Goal: Task Accomplishment & Management: Complete application form

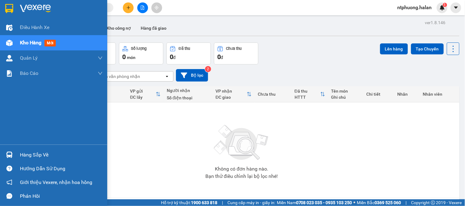
click at [37, 159] on div "Hàng sắp về" at bounding box center [61, 155] width 83 height 9
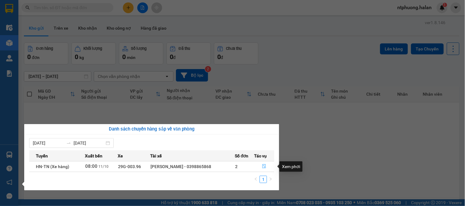
click at [263, 167] on icon "file-done" at bounding box center [264, 166] width 4 height 4
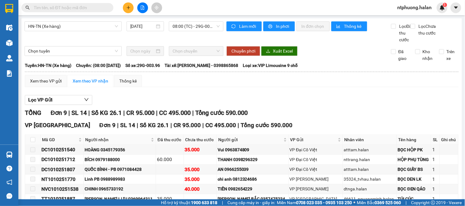
scroll to position [73, 0]
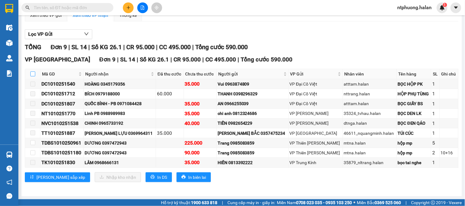
click at [32, 73] on input "checkbox" at bounding box center [32, 74] width 5 height 5
checkbox input "true"
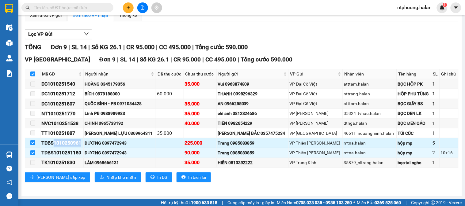
drag, startPoint x: 54, startPoint y: 142, endPoint x: 81, endPoint y: 143, distance: 27.3
click at [81, 143] on div "TDBS1010250961" at bounding box center [61, 143] width 41 height 8
copy div "1010250961"
click at [85, 6] on input "text" at bounding box center [70, 7] width 72 height 7
paste input "1010250961"
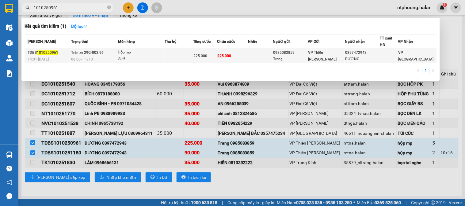
type input "1010250961"
click at [176, 57] on td at bounding box center [178, 56] width 29 height 14
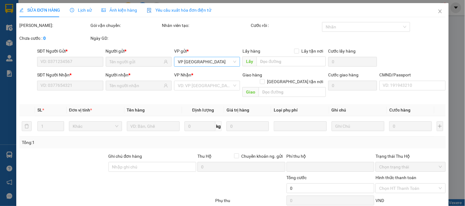
type input "0985083859"
type input "Trang"
type input "0397472943"
type input "DƯƠNG"
type input "0"
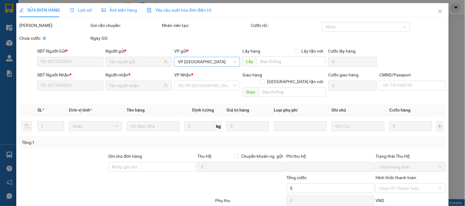
type input "225.000"
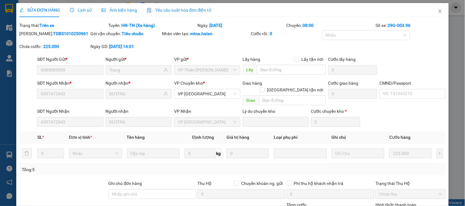
scroll to position [61, 0]
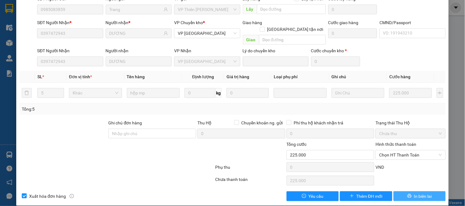
click at [419, 194] on button "In biên lai" at bounding box center [419, 197] width 52 height 10
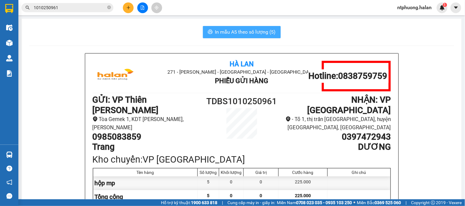
click at [229, 30] on span "In mẫu A5 theo số lượng (5)" at bounding box center [245, 32] width 61 height 8
click at [108, 7] on icon "close-circle" at bounding box center [109, 8] width 4 height 4
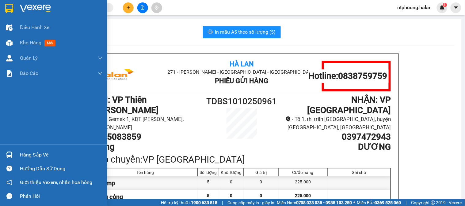
drag, startPoint x: 29, startPoint y: 155, endPoint x: 40, endPoint y: 154, distance: 10.7
click at [29, 154] on div "Hàng sắp về" at bounding box center [61, 155] width 83 height 9
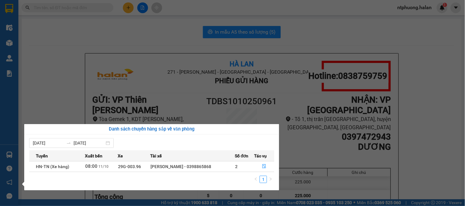
click at [329, 147] on section "Kết quả tìm kiếm ( 1 ) Bộ lọc Mã ĐH Trạng thái Món hàng Thu hộ Tổng cước Chưa c…" at bounding box center [232, 103] width 465 height 206
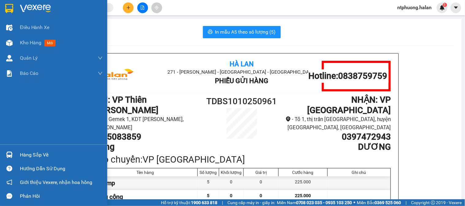
click at [32, 156] on div "Hàng sắp về" at bounding box center [61, 155] width 83 height 9
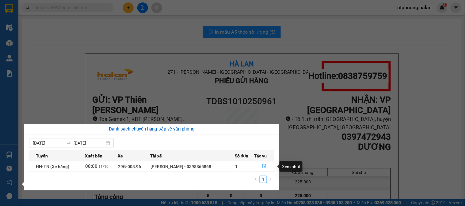
click at [265, 166] on icon "file-done" at bounding box center [264, 166] width 4 height 4
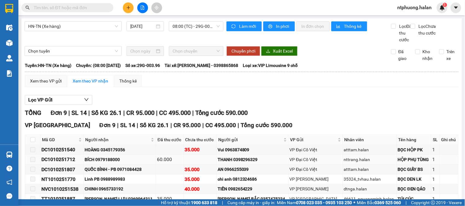
scroll to position [73, 0]
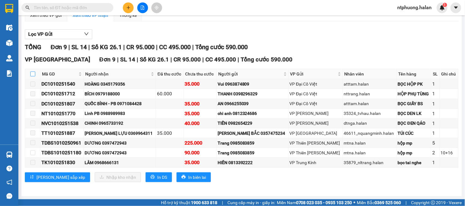
click at [33, 74] on input "checkbox" at bounding box center [32, 74] width 5 height 5
checkbox input "true"
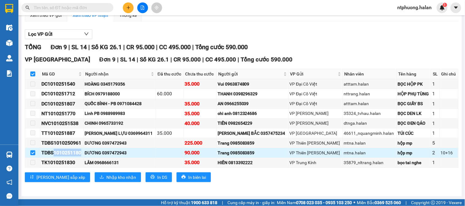
drag, startPoint x: 55, startPoint y: 151, endPoint x: 81, endPoint y: 153, distance: 26.4
click at [81, 153] on div "TDBS1010251180" at bounding box center [61, 153] width 41 height 8
copy div "1010251180"
click at [58, 6] on input "text" at bounding box center [70, 7] width 72 height 7
paste input "1010251180"
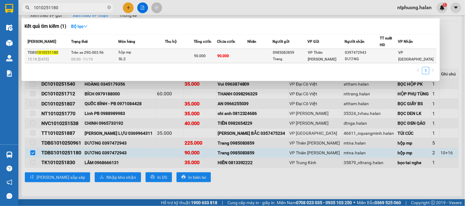
type input "1010251180"
click at [176, 56] on td at bounding box center [179, 56] width 29 height 14
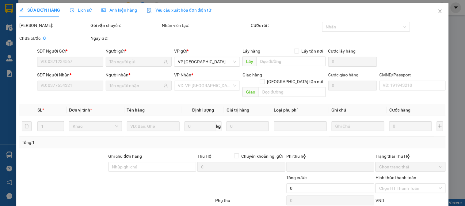
type input "0985083859"
type input "Trang"
type input "0397472943"
type input "DƯƠNG"
type input "0"
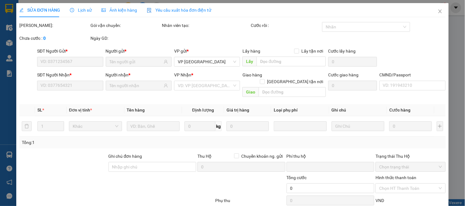
type input "90.000"
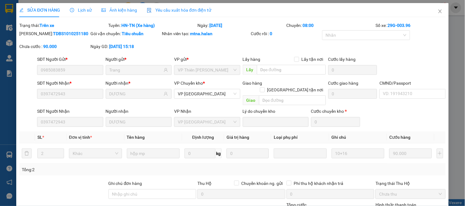
scroll to position [61, 0]
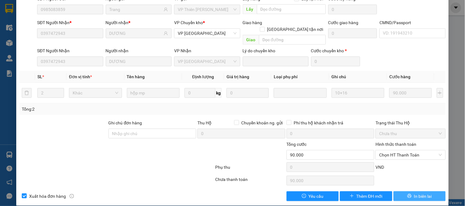
click at [415, 193] on span "In biên lai" at bounding box center [423, 196] width 18 height 7
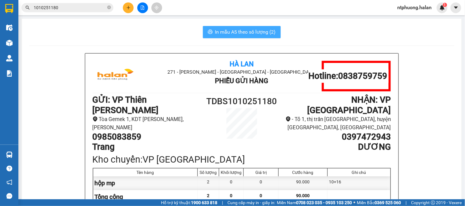
click at [256, 34] on span "In mẫu A5 theo số lượng (2)" at bounding box center [245, 32] width 61 height 8
click at [108, 6] on icon "close-circle" at bounding box center [109, 8] width 4 height 4
click at [86, 6] on input "text" at bounding box center [70, 7] width 72 height 7
click at [73, 3] on span at bounding box center [67, 7] width 92 height 9
click at [54, 2] on div "Kết quả tìm kiếm ( 1 ) Bộ lọc Mã ĐH Trạng thái Món hàng Thu hộ Tổng cước Chưa c…" at bounding box center [59, 7] width 119 height 11
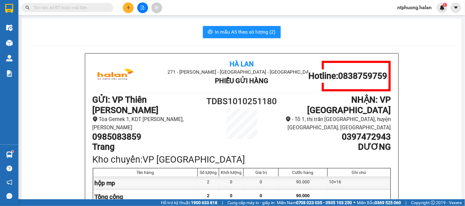
click at [54, 7] on input "text" at bounding box center [70, 7] width 72 height 7
click at [62, 6] on input "text" at bounding box center [70, 7] width 72 height 7
click at [49, 7] on input "text" at bounding box center [70, 7] width 72 height 7
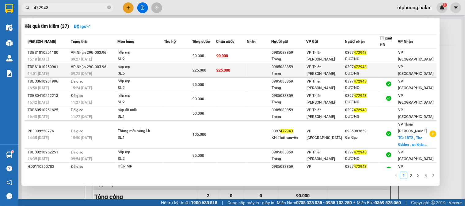
type input "472943"
click at [172, 75] on td at bounding box center [178, 70] width 28 height 14
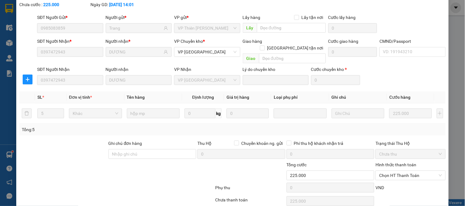
type input "0985083859"
type input "Trang"
type input "0397472943"
type input "DƯƠNG"
type input "0"
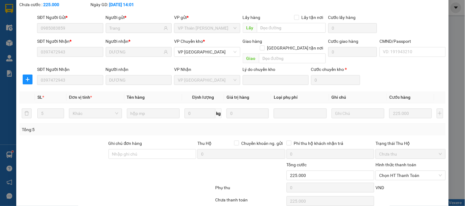
type input "225.000"
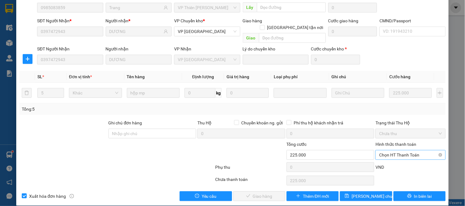
click at [399, 151] on span "Chọn HT Thanh Toán" at bounding box center [410, 155] width 62 height 9
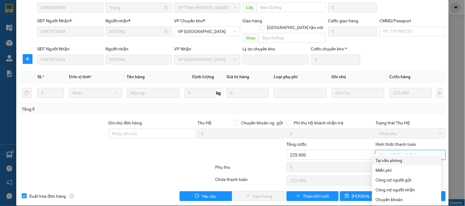
click at [396, 159] on div "Tại văn phòng" at bounding box center [407, 160] width 62 height 7
type input "0"
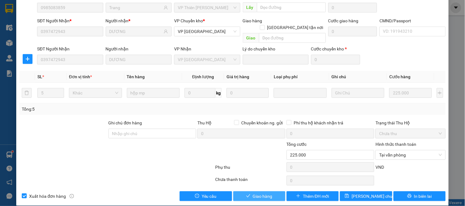
click at [273, 192] on button "Giao hàng" at bounding box center [259, 197] width 52 height 10
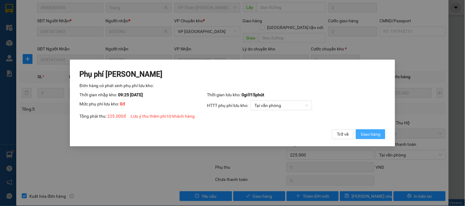
click at [369, 135] on span "Giao hàng" at bounding box center [371, 134] width 20 height 7
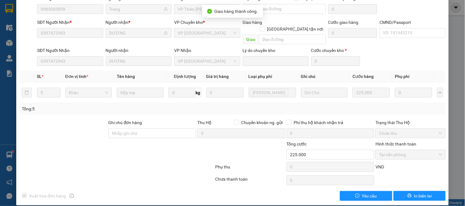
scroll to position [0, 0]
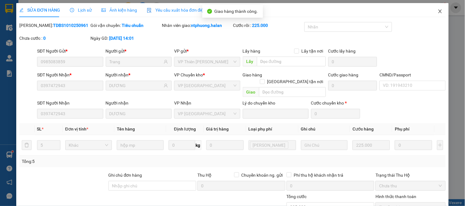
click at [437, 10] on icon "close" at bounding box center [439, 11] width 5 height 5
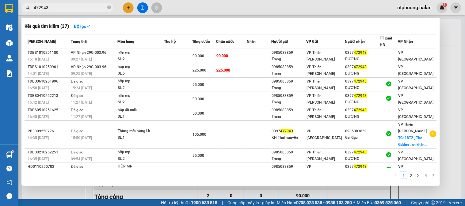
click at [77, 8] on input "472943" at bounding box center [70, 7] width 72 height 7
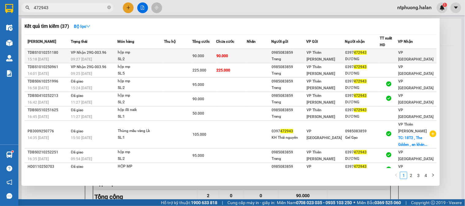
click at [160, 55] on div "hộp mp" at bounding box center [141, 52] width 46 height 7
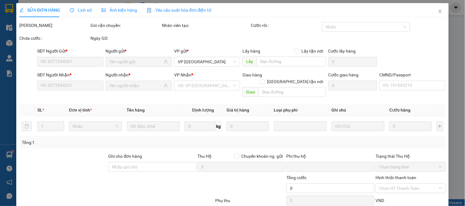
type input "0985083859"
type input "Trang"
type input "0397472943"
type input "DƯƠNG"
type input "0"
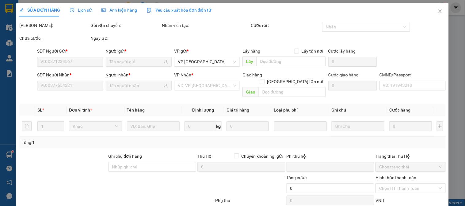
type input "90.000"
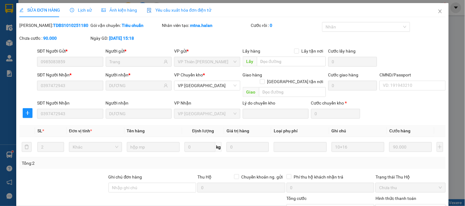
scroll to position [54, 0]
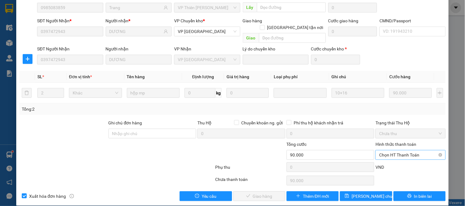
click at [406, 151] on span "Chọn HT Thanh Toán" at bounding box center [410, 155] width 62 height 9
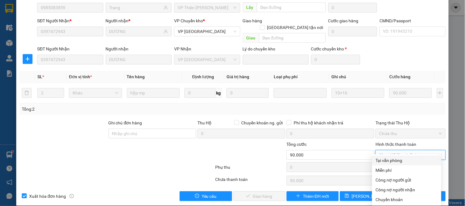
drag, startPoint x: 396, startPoint y: 160, endPoint x: 340, endPoint y: 174, distance: 57.1
click at [395, 161] on div "Tại văn phòng" at bounding box center [407, 160] width 62 height 7
type input "0"
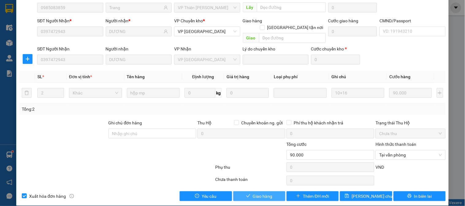
click at [266, 193] on span "Giao hàng" at bounding box center [263, 196] width 20 height 7
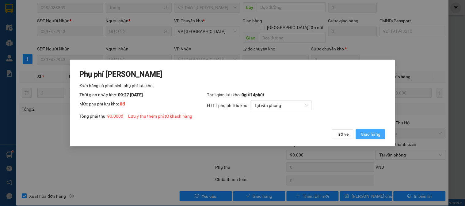
click at [372, 134] on span "Giao hàng" at bounding box center [371, 134] width 20 height 7
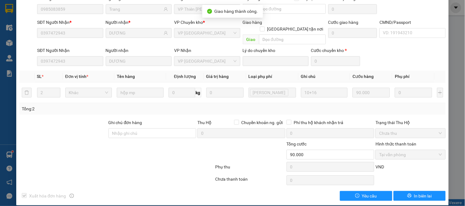
scroll to position [0, 0]
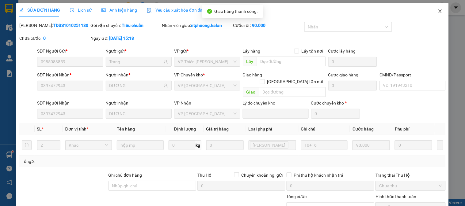
click at [437, 11] on icon "close" at bounding box center [439, 11] width 5 height 5
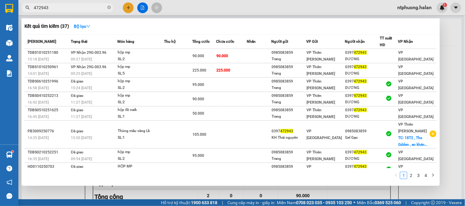
click at [93, 9] on input "472943" at bounding box center [70, 7] width 72 height 7
click at [108, 8] on icon "close-circle" at bounding box center [109, 8] width 4 height 4
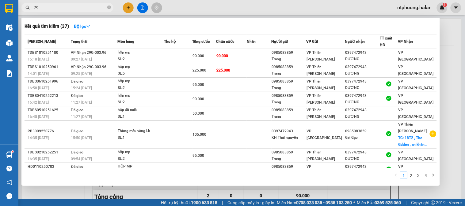
type input "7"
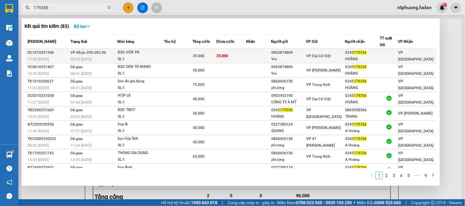
type input "179356"
click at [166, 55] on td at bounding box center [178, 56] width 29 height 14
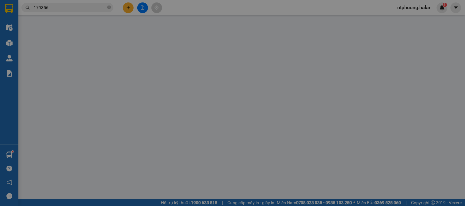
type input "0963874809"
type input "Vui"
type input "0345179356"
type input "HOÀNG"
type input "0"
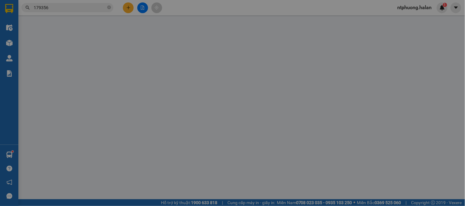
type input "35.000"
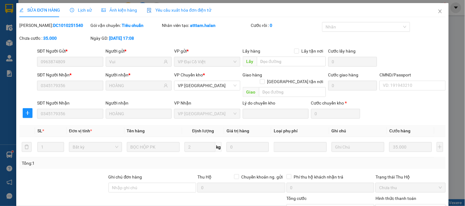
scroll to position [54, 0]
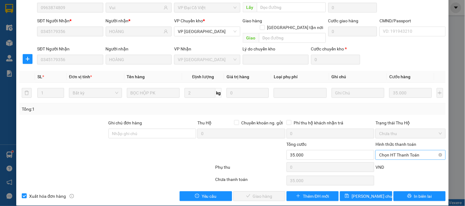
click at [406, 151] on span "Chọn HT Thanh Toán" at bounding box center [410, 155] width 62 height 9
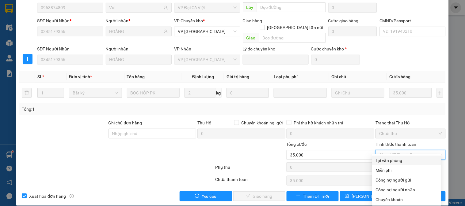
click at [399, 161] on div "Tại văn phòng" at bounding box center [407, 160] width 62 height 7
type input "0"
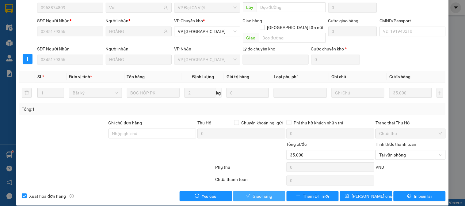
drag, startPoint x: 259, startPoint y: 190, endPoint x: 284, endPoint y: 178, distance: 27.5
click at [259, 193] on span "Giao hàng" at bounding box center [263, 196] width 20 height 7
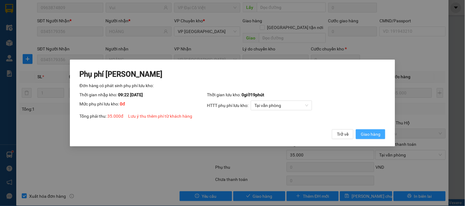
click at [372, 136] on span "Giao hàng" at bounding box center [371, 134] width 20 height 7
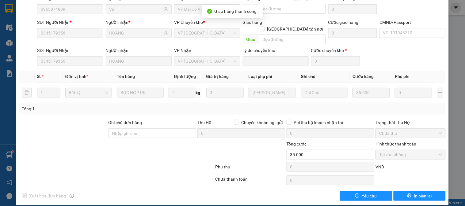
scroll to position [0, 0]
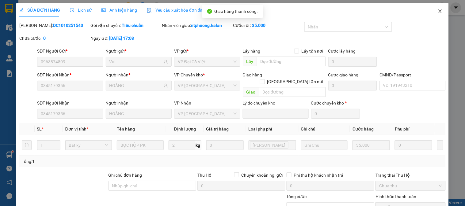
click at [437, 11] on icon "close" at bounding box center [439, 11] width 5 height 5
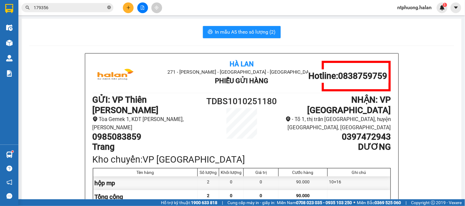
click at [107, 6] on icon "close-circle" at bounding box center [109, 8] width 4 height 4
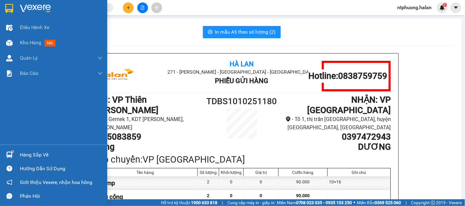
click at [44, 158] on div "Hàng sắp về" at bounding box center [61, 155] width 83 height 9
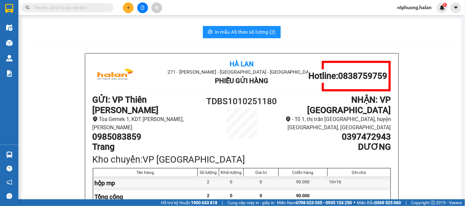
click at [296, 155] on section "Kết quả tìm kiếm ( 83 ) Bộ lọc Mã ĐH Trạng thái Món hàng Thu hộ Tổng cước Chưa …" at bounding box center [232, 103] width 465 height 206
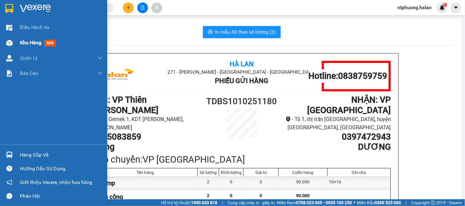
click at [27, 40] on span "Kho hàng" at bounding box center [30, 43] width 21 height 6
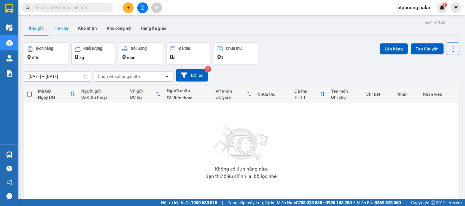
click at [60, 28] on button "Trên xe" at bounding box center [61, 28] width 25 height 15
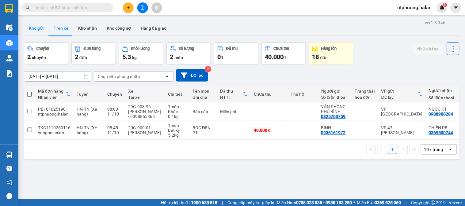
click at [38, 31] on button "Kho gửi" at bounding box center [36, 28] width 25 height 15
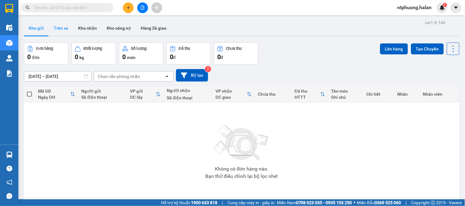
click at [60, 31] on button "Trên xe" at bounding box center [61, 28] width 25 height 15
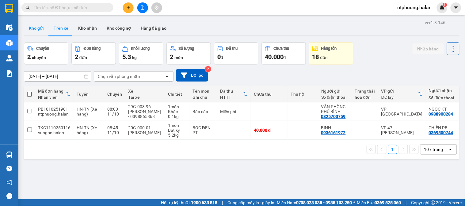
click at [41, 27] on button "Kho gửi" at bounding box center [36, 28] width 25 height 15
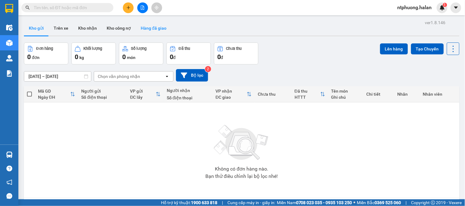
click at [160, 23] on button "Hàng đã giao" at bounding box center [154, 28] width 36 height 15
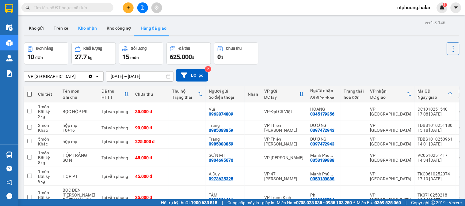
click at [84, 32] on button "Kho nhận" at bounding box center [87, 28] width 28 height 15
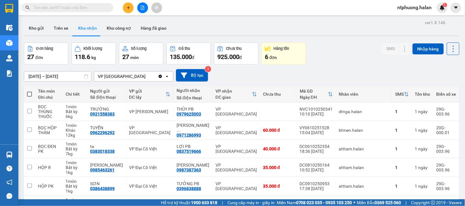
click at [73, 10] on input "text" at bounding box center [70, 7] width 72 height 7
click at [153, 29] on button "Hàng đã giao" at bounding box center [154, 28] width 36 height 15
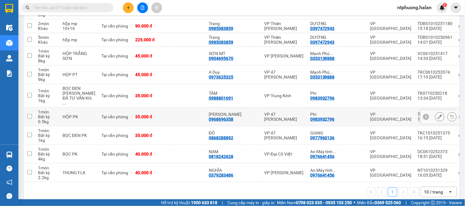
scroll to position [34, 0]
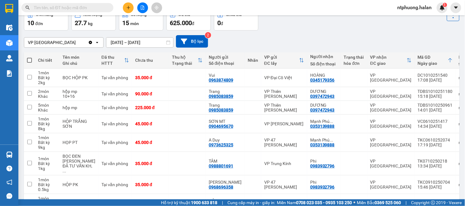
click at [75, 7] on input "text" at bounding box center [70, 7] width 72 height 7
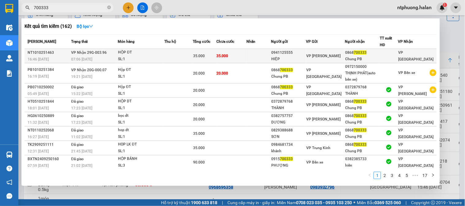
type input "700333"
click at [175, 59] on td at bounding box center [178, 56] width 28 height 14
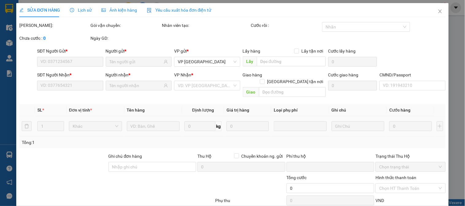
type input "0941125555"
type input "HIỆP"
type input "0868700333"
type input "Chung PB"
type input "0"
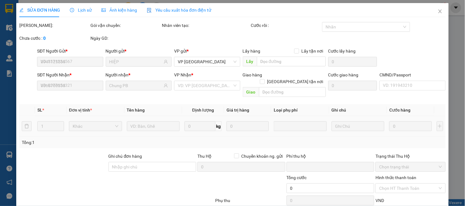
type input "35.000"
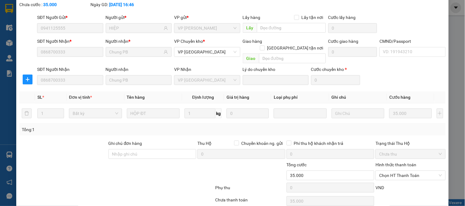
scroll to position [54, 0]
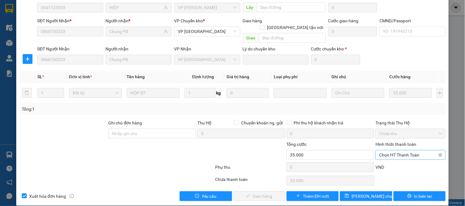
click at [399, 151] on span "Chọn HT Thanh Toán" at bounding box center [410, 155] width 62 height 9
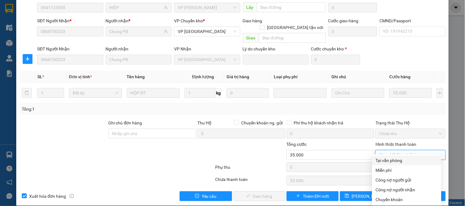
click at [395, 158] on div "Tại văn phòng" at bounding box center [407, 160] width 62 height 7
type input "0"
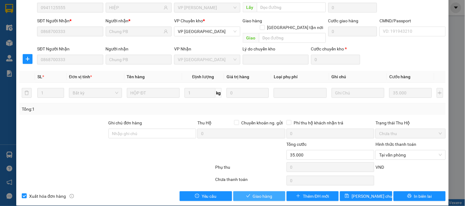
click at [265, 193] on span "Giao hàng" at bounding box center [263, 196] width 20 height 7
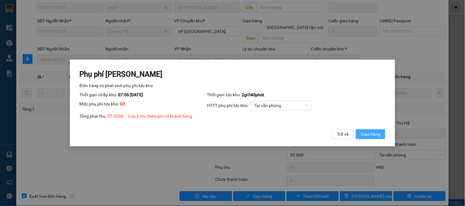
click at [372, 137] on span "Giao hàng" at bounding box center [371, 134] width 20 height 7
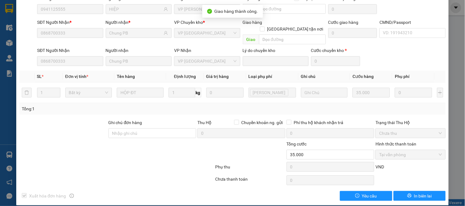
scroll to position [0, 0]
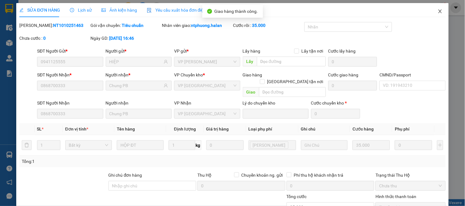
click at [437, 10] on icon "close" at bounding box center [439, 11] width 5 height 5
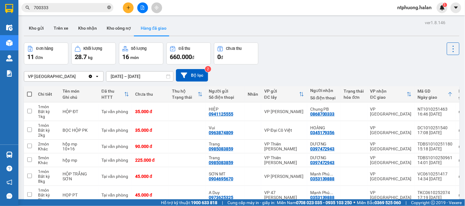
click at [108, 5] on span at bounding box center [109, 8] width 4 height 6
click at [84, 29] on button "Kho nhận" at bounding box center [87, 28] width 28 height 15
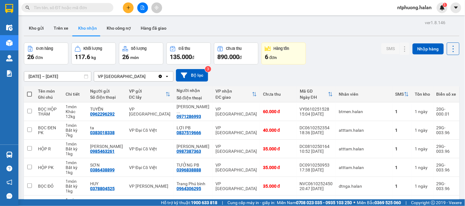
click at [71, 5] on input "text" at bounding box center [70, 7] width 72 height 7
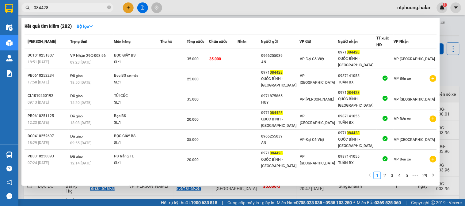
type input "084428"
click at [168, 55] on td at bounding box center [173, 59] width 27 height 20
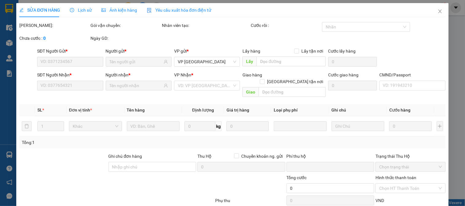
scroll to position [34, 0]
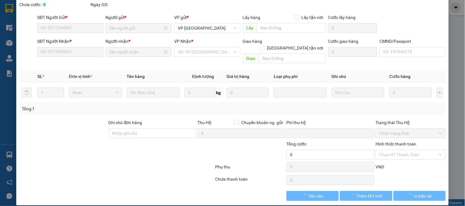
type input "0966255039"
type input "AN"
type input "0971084428"
type input "QUỐC BÌNH - [GEOGRAPHIC_DATA]"
type input "0"
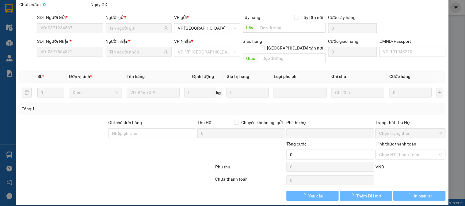
type input "35.000"
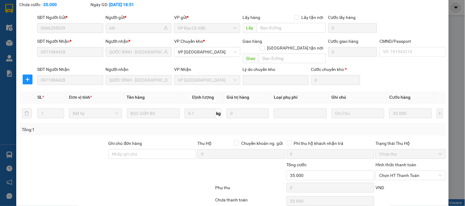
scroll to position [54, 0]
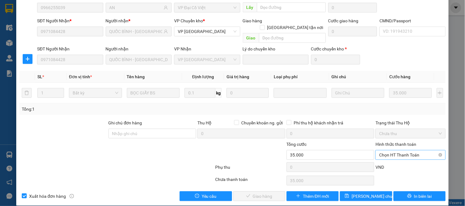
click at [390, 151] on span "Chọn HT Thanh Toán" at bounding box center [410, 155] width 62 height 9
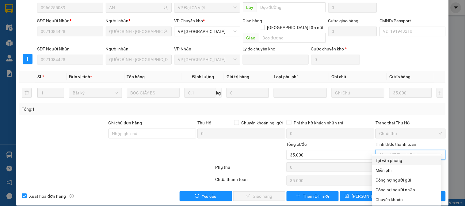
click at [386, 160] on div "Tại văn phòng" at bounding box center [407, 160] width 62 height 7
type input "0"
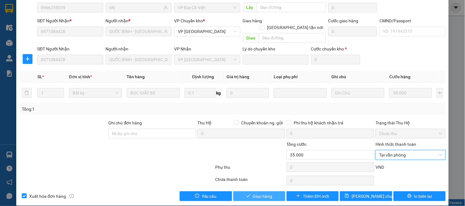
click at [266, 193] on span "Giao hàng" at bounding box center [263, 196] width 20 height 7
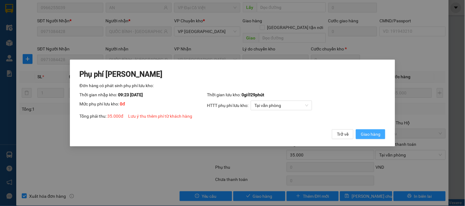
click at [371, 134] on span "Giao hàng" at bounding box center [371, 134] width 20 height 7
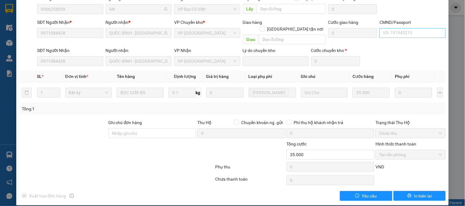
scroll to position [0, 0]
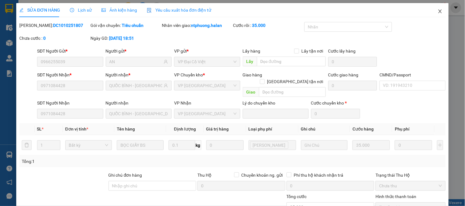
click at [437, 10] on icon "close" at bounding box center [439, 11] width 5 height 5
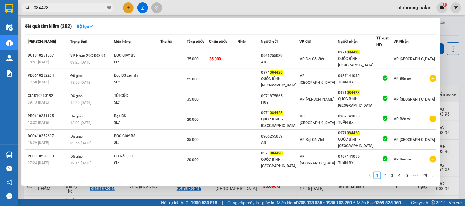
click at [109, 8] on icon "close-circle" at bounding box center [109, 8] width 4 height 4
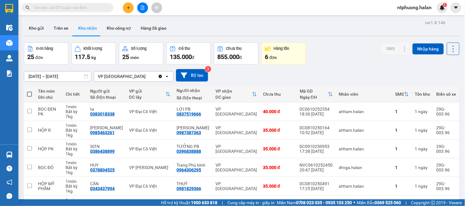
click at [72, 7] on input "text" at bounding box center [70, 7] width 72 height 7
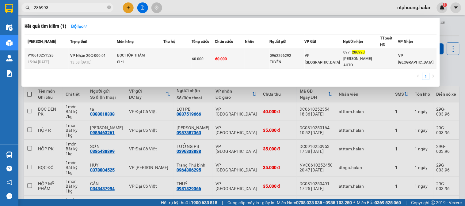
type input "286993"
click at [187, 56] on td at bounding box center [177, 59] width 28 height 20
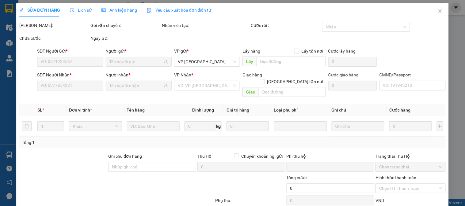
type input "0962296292"
type input "TUYỂN"
type input "0971286993"
type input "[PERSON_NAME] AUTO"
type input "0"
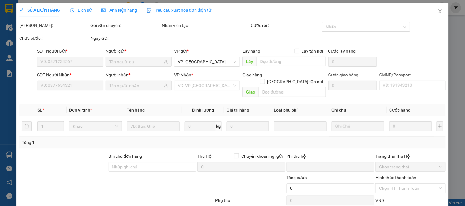
type input "60.000"
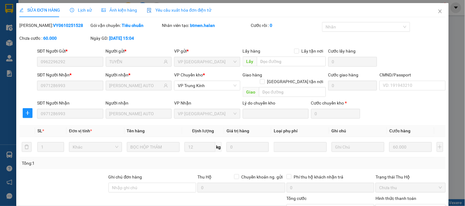
scroll to position [54, 0]
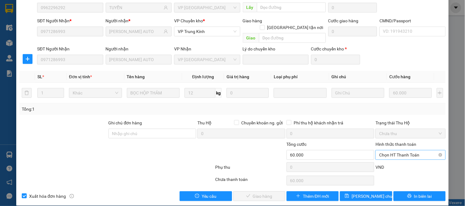
click at [403, 151] on span "Chọn HT Thanh Toán" at bounding box center [410, 155] width 62 height 9
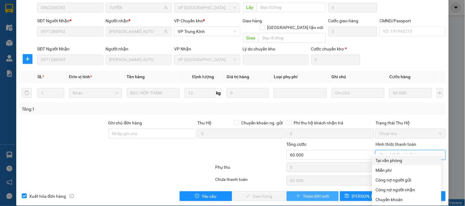
drag, startPoint x: 395, startPoint y: 160, endPoint x: 318, endPoint y: 187, distance: 81.7
click at [380, 164] on div "Tại văn phòng" at bounding box center [406, 161] width 69 height 10
type input "0"
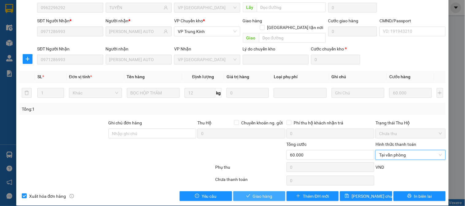
drag, startPoint x: 262, startPoint y: 192, endPoint x: 270, endPoint y: 183, distance: 12.1
click at [262, 193] on span "Giao hàng" at bounding box center [263, 196] width 20 height 7
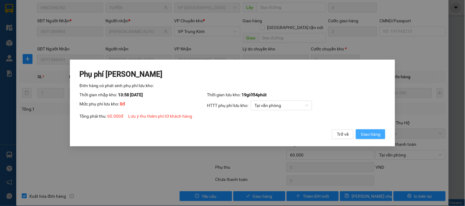
click at [375, 132] on span "Giao hàng" at bounding box center [371, 134] width 20 height 7
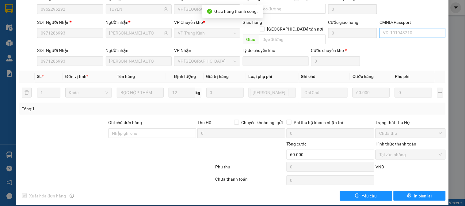
scroll to position [0, 0]
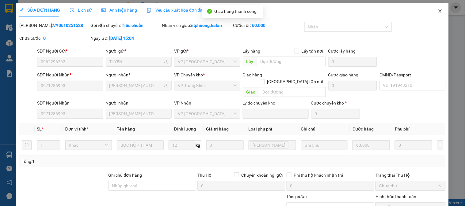
click at [437, 12] on icon "close" at bounding box center [439, 11] width 5 height 5
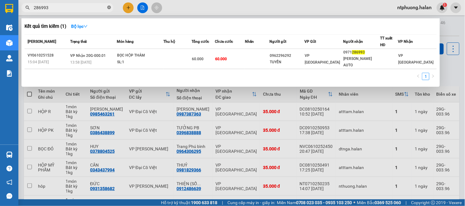
click at [108, 6] on icon "close-circle" at bounding box center [109, 8] width 4 height 4
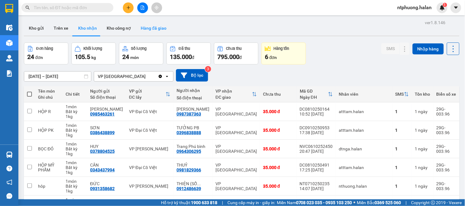
click at [151, 31] on button "Hàng đã giao" at bounding box center [154, 28] width 36 height 15
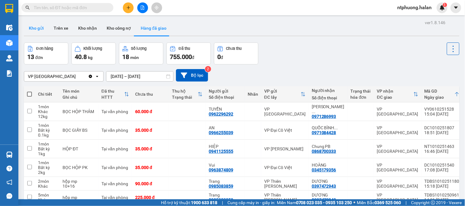
click at [34, 25] on button "Kho gửi" at bounding box center [36, 28] width 25 height 15
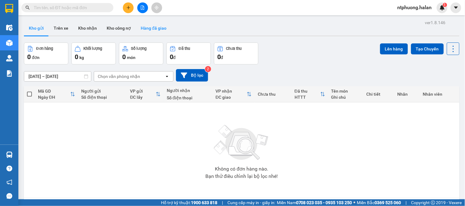
click at [148, 28] on button "Hàng đã giao" at bounding box center [154, 28] width 36 height 15
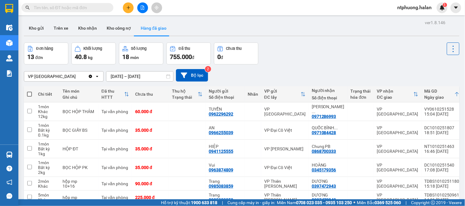
drag, startPoint x: 31, startPoint y: 26, endPoint x: 21, endPoint y: 65, distance: 40.2
click at [29, 32] on button "Kho gửi" at bounding box center [36, 28] width 25 height 15
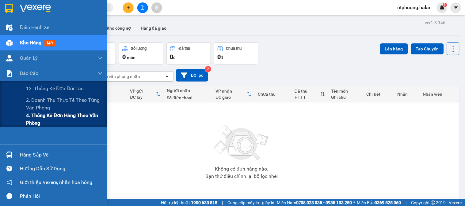
click at [52, 118] on span "4. Thống kê đơn hàng theo văn phòng" at bounding box center [64, 119] width 77 height 15
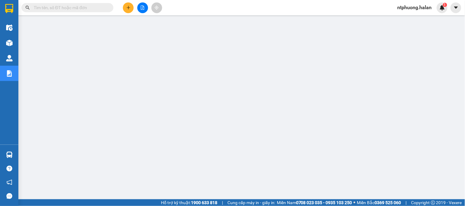
click at [81, 6] on input "text" at bounding box center [70, 7] width 72 height 7
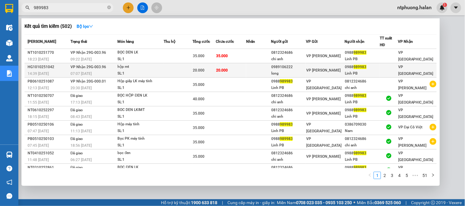
type input "989983"
click at [56, 67] on div "HG1010251042" at bounding box center [48, 67] width 41 height 6
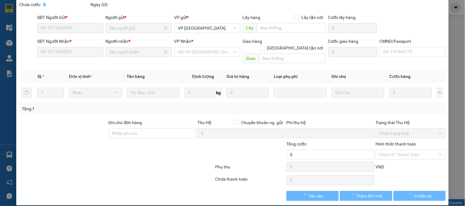
type input "0989106222"
type input "long"
type input "0988989983"
type input "Linh PB"
type input "0"
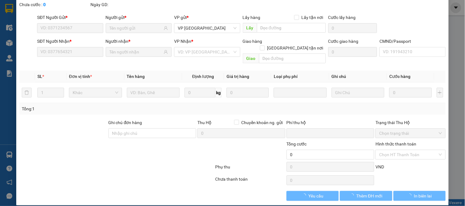
type input "20.000"
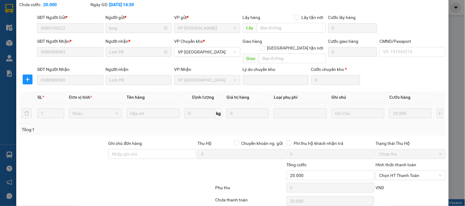
scroll to position [54, 0]
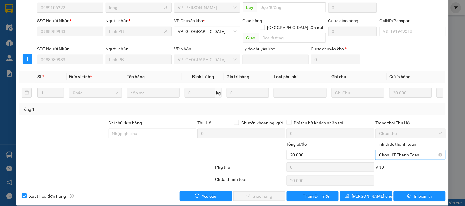
click at [398, 151] on span "Chọn HT Thanh Toán" at bounding box center [410, 155] width 62 height 9
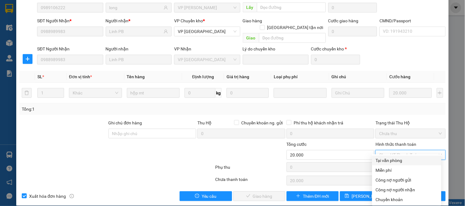
drag, startPoint x: 396, startPoint y: 157, endPoint x: 344, endPoint y: 172, distance: 54.2
click at [393, 159] on div "Tại văn phòng" at bounding box center [407, 160] width 62 height 7
type input "0"
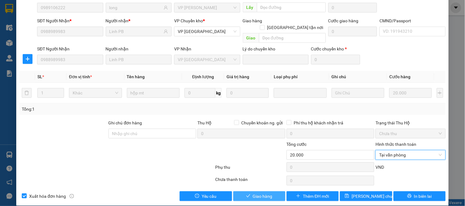
click at [255, 193] on span "Giao hàng" at bounding box center [263, 196] width 20 height 7
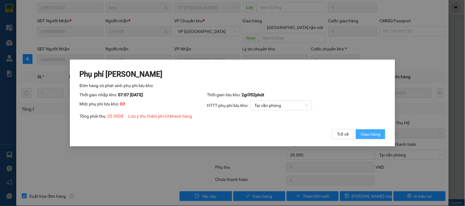
click at [368, 134] on span "Giao hàng" at bounding box center [371, 134] width 20 height 7
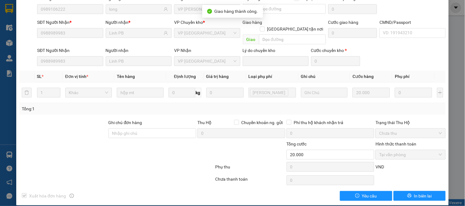
scroll to position [0, 0]
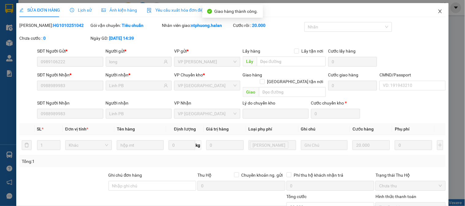
click at [438, 11] on icon "close" at bounding box center [439, 11] width 3 height 4
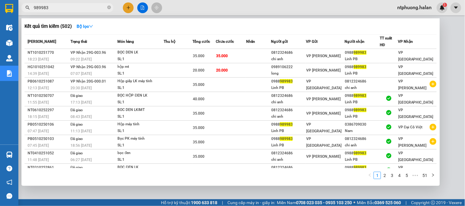
click at [92, 6] on input "989983" at bounding box center [70, 7] width 72 height 7
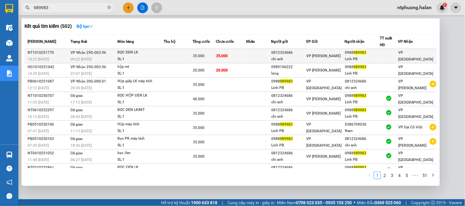
click at [158, 55] on div "BỌC DEN LK" at bounding box center [141, 52] width 46 height 7
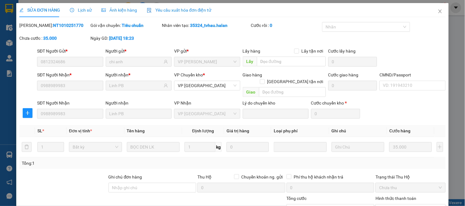
scroll to position [54, 0]
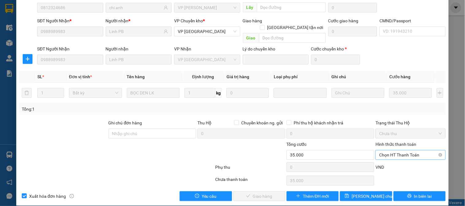
click at [395, 151] on span "Chọn HT Thanh Toán" at bounding box center [410, 155] width 62 height 9
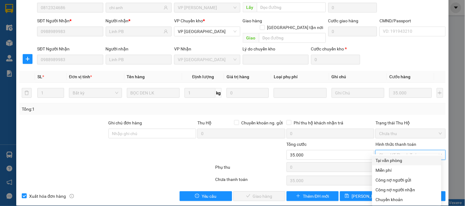
click at [394, 159] on div "Tại văn phòng" at bounding box center [407, 160] width 62 height 7
type input "0"
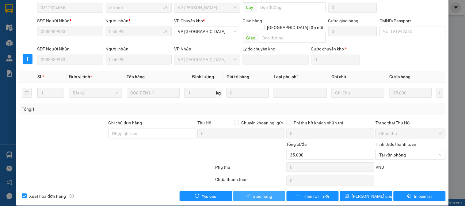
click at [260, 193] on span "Giao hàng" at bounding box center [263, 196] width 20 height 7
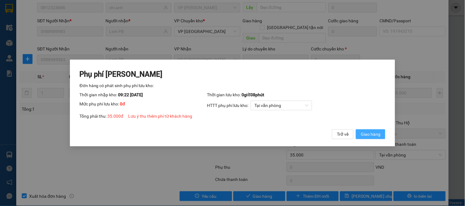
click at [377, 135] on span "Giao hàng" at bounding box center [371, 134] width 20 height 7
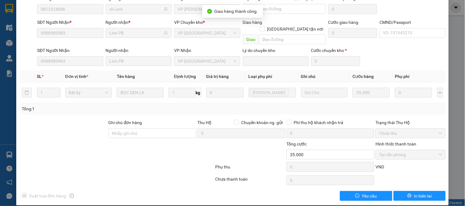
scroll to position [0, 0]
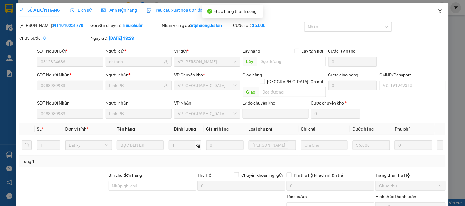
click at [437, 10] on icon "close" at bounding box center [439, 11] width 5 height 5
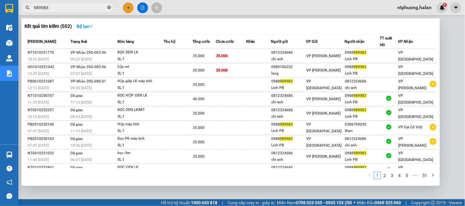
click at [109, 7] on icon "close-circle" at bounding box center [109, 8] width 4 height 4
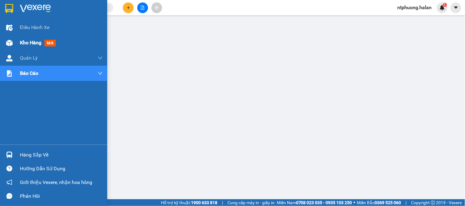
click at [32, 42] on span "Kho hàng" at bounding box center [30, 43] width 21 height 6
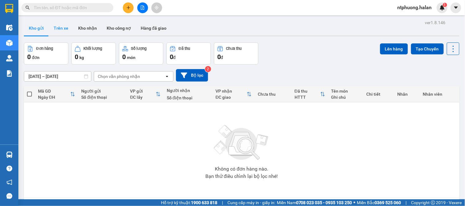
click at [57, 29] on button "Trên xe" at bounding box center [61, 28] width 25 height 15
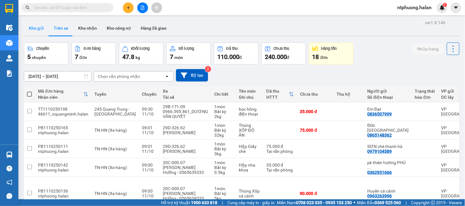
click at [40, 29] on button "Kho gửi" at bounding box center [36, 28] width 25 height 15
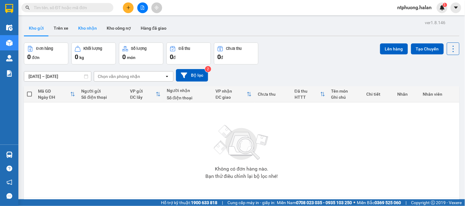
click at [89, 29] on button "Kho nhận" at bounding box center [87, 28] width 28 height 15
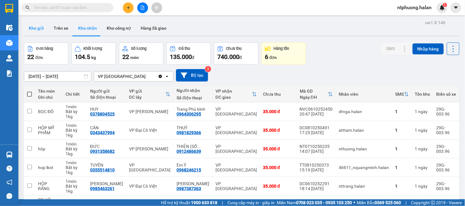
click at [33, 29] on button "Kho gửi" at bounding box center [36, 28] width 25 height 15
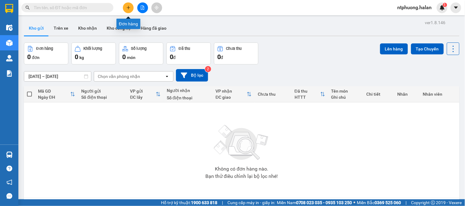
click at [126, 7] on icon "plus" at bounding box center [128, 8] width 4 height 4
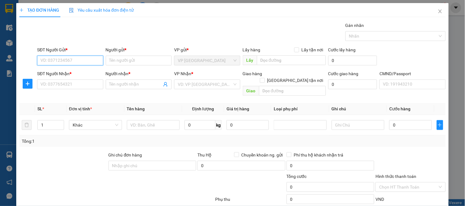
click at [73, 64] on input "SĐT Người Gửi *" at bounding box center [70, 61] width 66 height 10
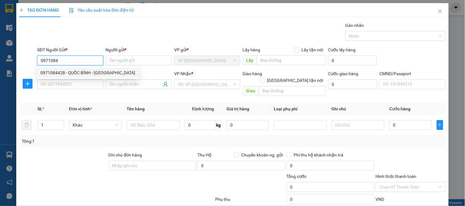
click at [62, 73] on div "0971084428 - QUỐC BÌNH - [GEOGRAPHIC_DATA]" at bounding box center [87, 73] width 95 height 7
type input "0971084428"
type input "QUỐC BÌNH - [GEOGRAPHIC_DATA]"
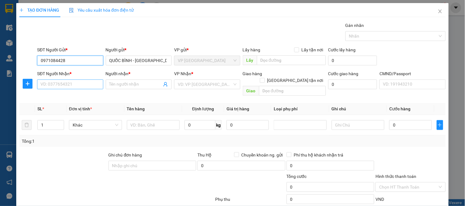
type input "0971084428"
click at [75, 84] on input "SĐT Người Nhận *" at bounding box center [70, 85] width 66 height 10
type input "0971875865"
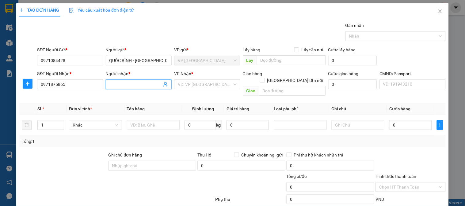
click at [139, 86] on input "Người nhận *" at bounding box center [135, 84] width 52 height 7
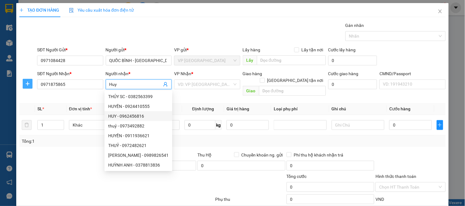
type input "Huy"
click at [28, 85] on icon "plus" at bounding box center [27, 83] width 5 height 5
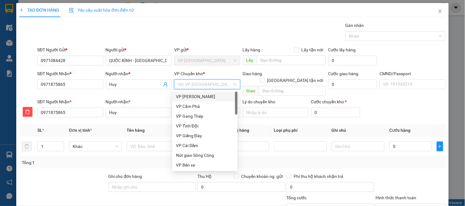
click at [197, 84] on input "search" at bounding box center [205, 84] width 54 height 9
type input "co"
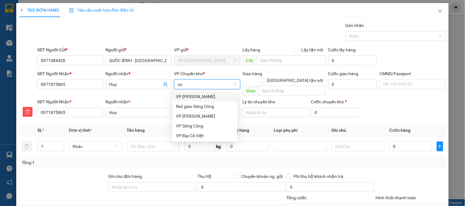
click at [192, 96] on div "VP [PERSON_NAME]" at bounding box center [205, 96] width 58 height 7
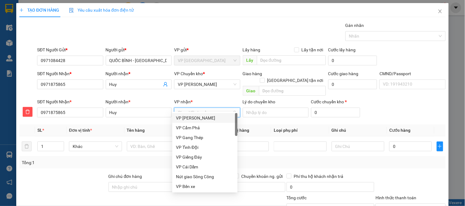
click at [189, 108] on input "VP nhận *" at bounding box center [205, 112] width 54 height 9
type input "co"
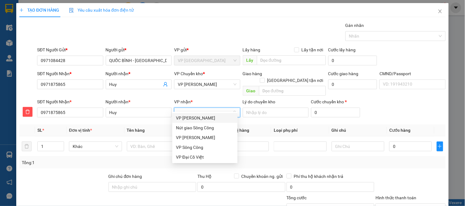
click at [192, 117] on div "VP [PERSON_NAME]" at bounding box center [205, 118] width 58 height 7
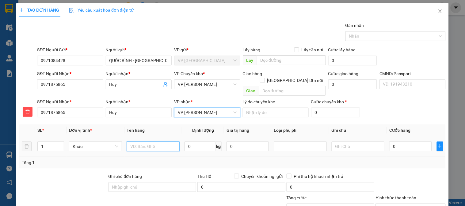
click at [148, 142] on input "text" at bounding box center [153, 147] width 53 height 10
type input "BS ô tô"
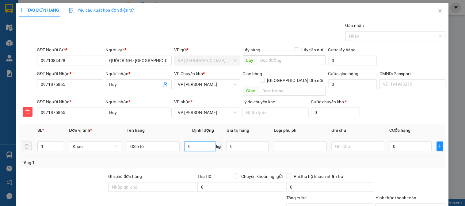
click at [197, 142] on input "0" at bounding box center [199, 147] width 31 height 10
type input "1"
click at [400, 142] on input "0" at bounding box center [410, 147] width 42 height 10
type input "3"
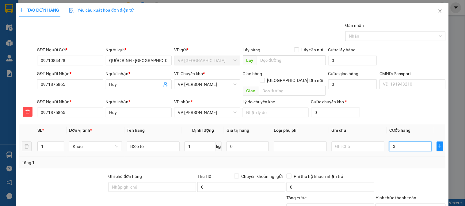
type input "3"
type input "35"
type input "350"
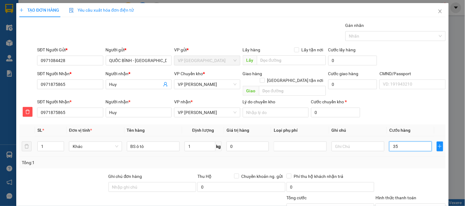
type input "350"
type input "3.500"
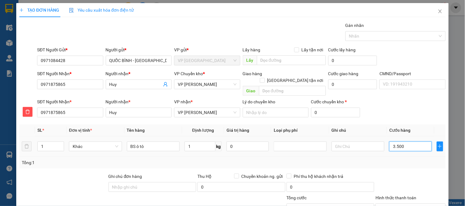
type input "35.000"
click at [210, 84] on span "VP [PERSON_NAME]" at bounding box center [207, 84] width 59 height 9
type input "35.000"
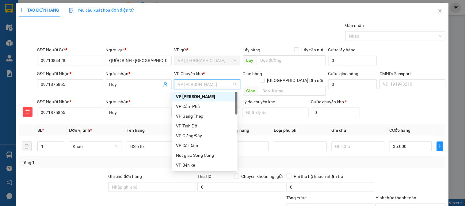
type input "b"
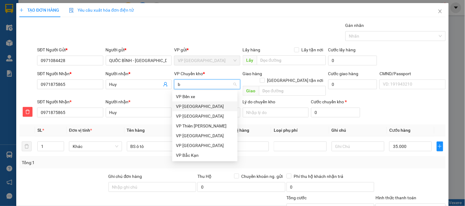
click at [195, 106] on div "VP [GEOGRAPHIC_DATA]" at bounding box center [205, 106] width 58 height 7
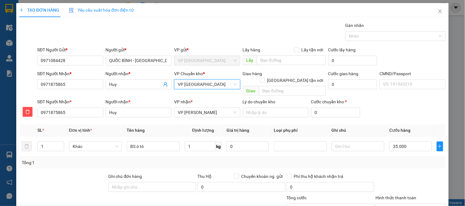
scroll to position [54, 0]
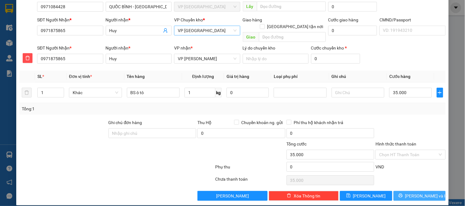
click at [425, 193] on span "[PERSON_NAME] và In" at bounding box center [426, 196] width 43 height 7
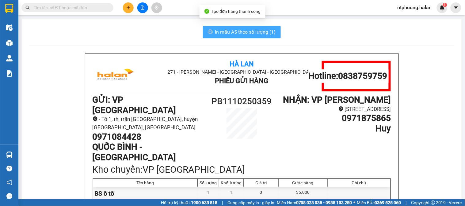
click at [253, 29] on span "In mẫu A5 theo số lượng (1)" at bounding box center [245, 32] width 61 height 8
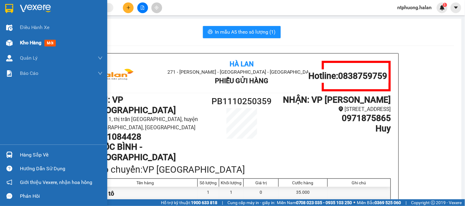
click at [25, 40] on span "Kho hàng" at bounding box center [30, 43] width 21 height 6
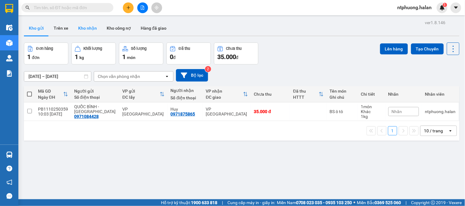
click at [86, 26] on button "Kho nhận" at bounding box center [87, 28] width 28 height 15
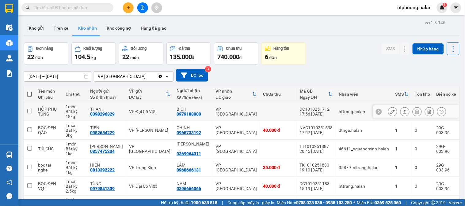
drag, startPoint x: 176, startPoint y: 68, endPoint x: 200, endPoint y: 70, distance: 24.6
click at [200, 103] on td "BÍCH 0979188000" at bounding box center [192, 112] width 39 height 19
checkbox input "true"
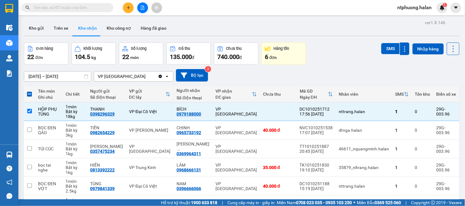
click at [81, 6] on input "text" at bounding box center [70, 7] width 72 height 7
paste input "0979188000"
type input "0979188000"
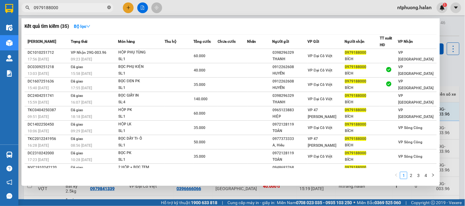
click at [108, 7] on icon "close-circle" at bounding box center [109, 8] width 4 height 4
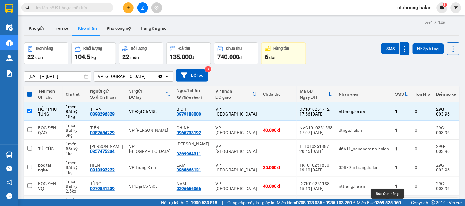
click at [390, 203] on icon at bounding box center [392, 205] width 4 height 4
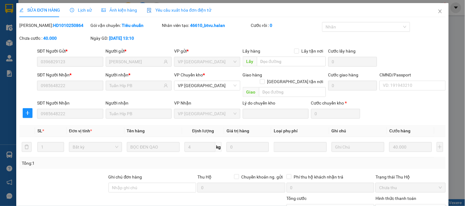
type input "0396829123"
type input "[PERSON_NAME]"
type input "0985648222"
type input "Tuấn Híp PB"
type input "0"
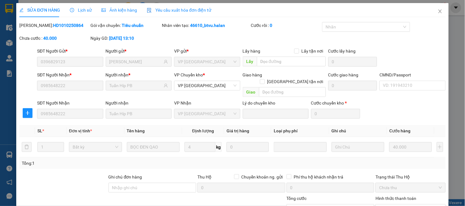
type input "40.000"
click at [27, 111] on icon "plus" at bounding box center [27, 113] width 5 height 5
click at [40, 66] on span "Chuyển kho" at bounding box center [38, 64] width 25 height 7
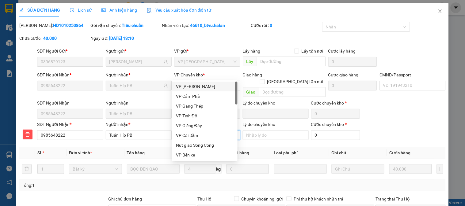
click at [202, 131] on input "VP nhận *" at bounding box center [205, 135] width 54 height 9
type input "b"
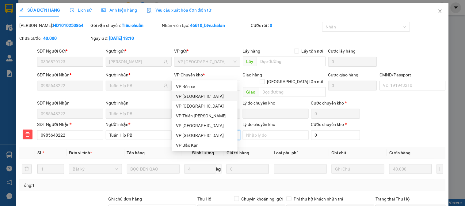
click at [191, 95] on div "VP [GEOGRAPHIC_DATA]" at bounding box center [205, 96] width 58 height 7
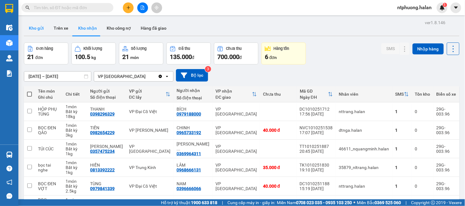
click at [35, 30] on button "Kho gửi" at bounding box center [36, 28] width 25 height 15
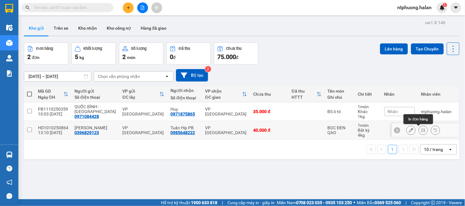
click at [421, 133] on icon at bounding box center [423, 130] width 4 height 4
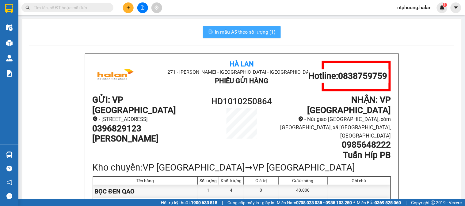
click at [242, 34] on span "In mẫu A5 theo số lượng (1)" at bounding box center [245, 32] width 61 height 8
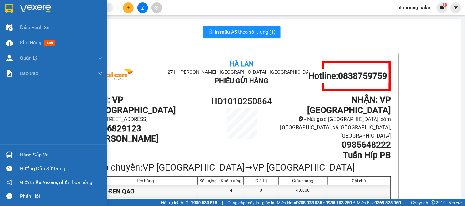
click at [36, 155] on div "Hàng sắp về" at bounding box center [61, 155] width 83 height 9
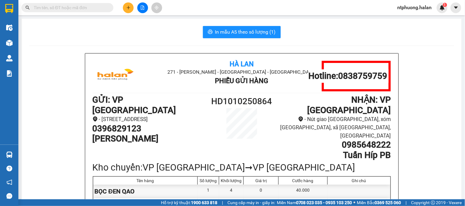
click at [398, 163] on section "Kết quả tìm kiếm ( 35 ) Bộ lọc Mã ĐH Trạng thái Món hàng Thu hộ Tổng cước Chưa …" at bounding box center [232, 103] width 465 height 206
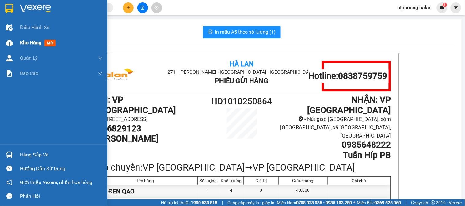
click at [33, 44] on span "Kho hàng" at bounding box center [30, 43] width 21 height 6
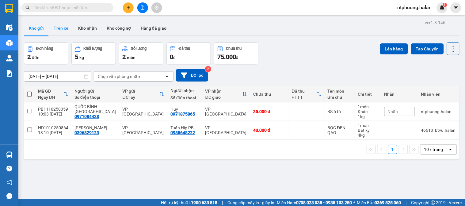
click at [62, 30] on button "Trên xe" at bounding box center [61, 28] width 25 height 15
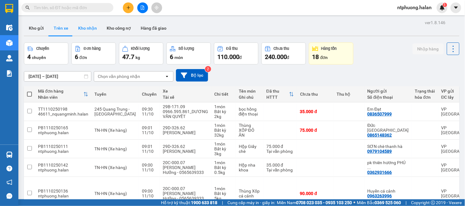
click at [90, 28] on button "Kho nhận" at bounding box center [87, 28] width 28 height 15
type input "[DATE] – [DATE]"
